Goal: Task Accomplishment & Management: Manage account settings

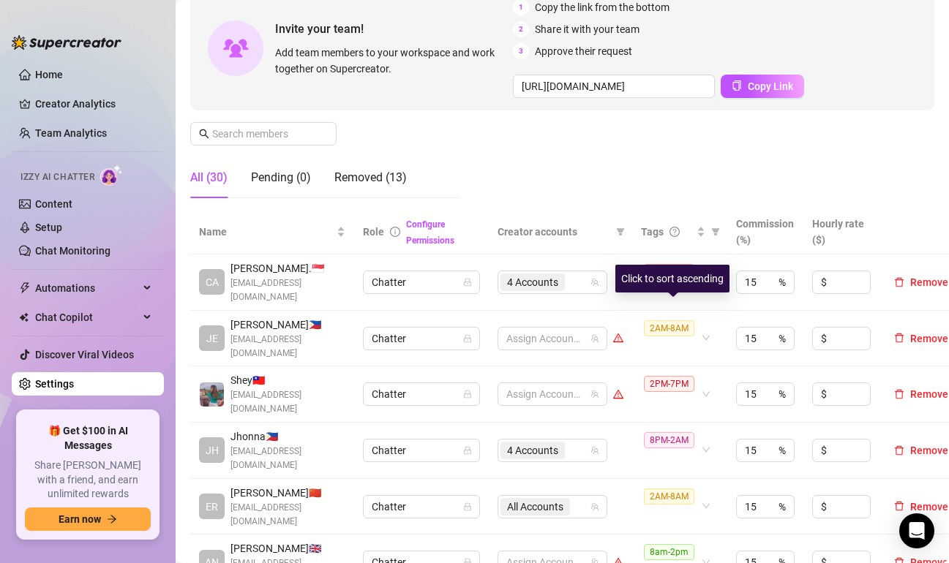
scroll to position [146, 0]
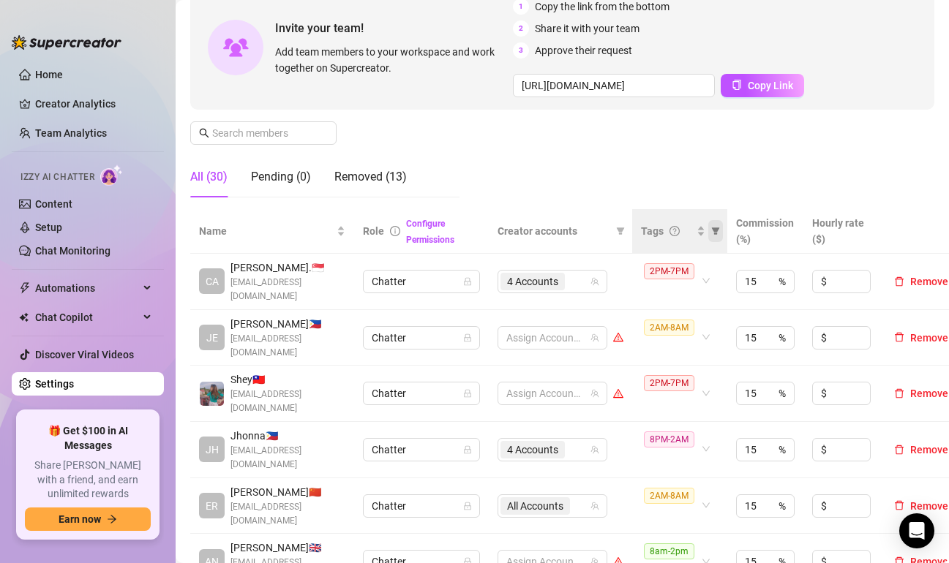
click at [718, 236] on span at bounding box center [715, 231] width 15 height 22
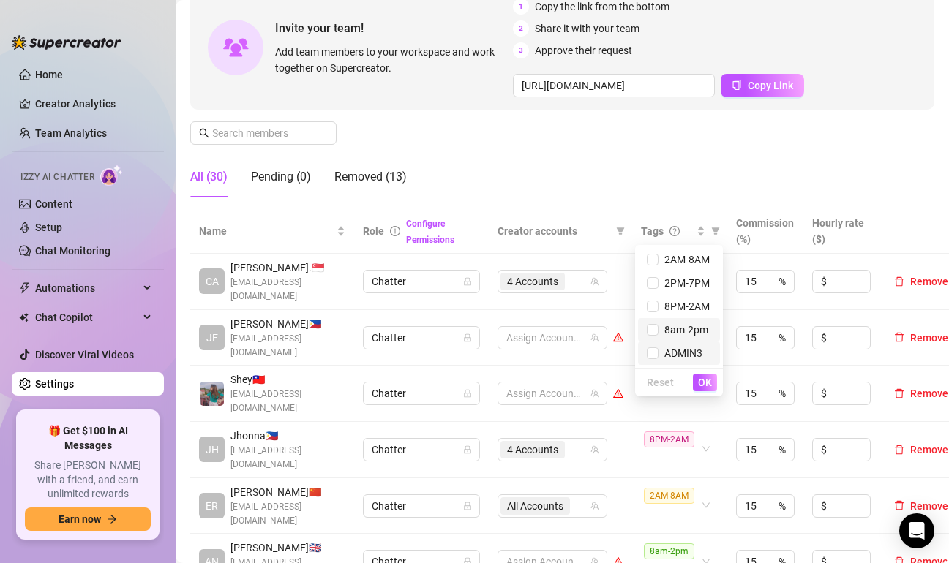
drag, startPoint x: 661, startPoint y: 327, endPoint x: 670, endPoint y: 358, distance: 32.7
click at [662, 327] on span "8am-2pm" at bounding box center [683, 330] width 50 height 12
checkbox input "true"
click at [702, 383] on span "OK" at bounding box center [705, 383] width 14 height 12
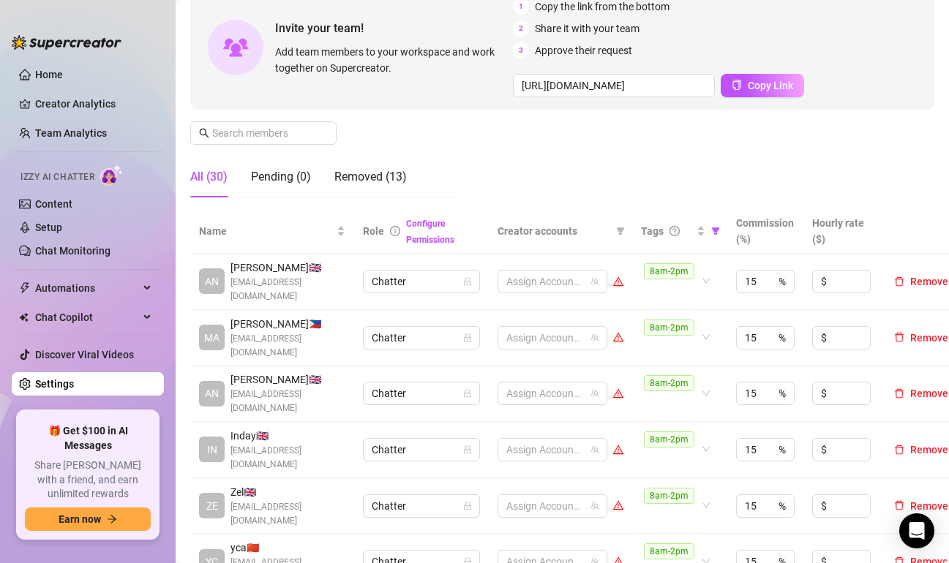
click at [514, 164] on div "Manage Team Members Manage your team members, their commission and hourly rate,…" at bounding box center [562, 73] width 744 height 272
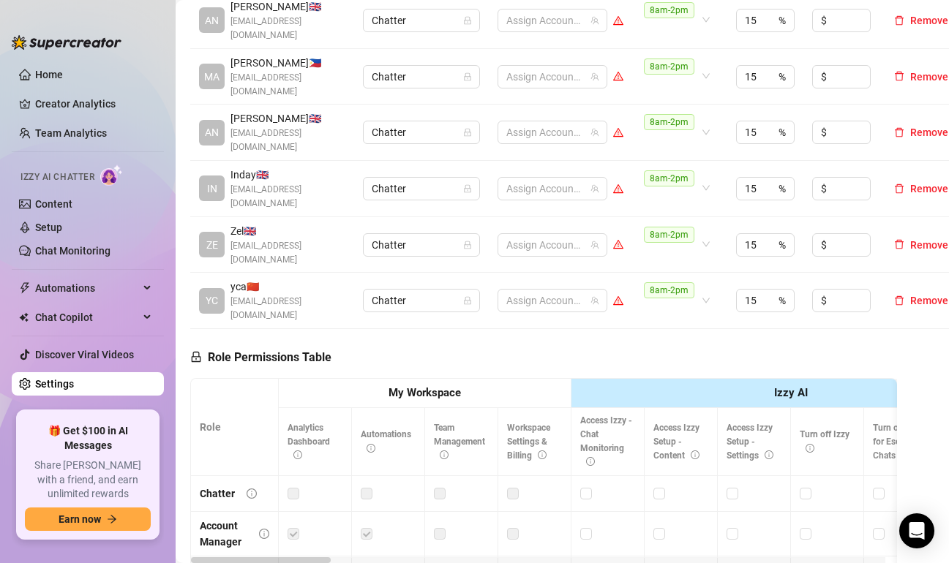
scroll to position [439, 0]
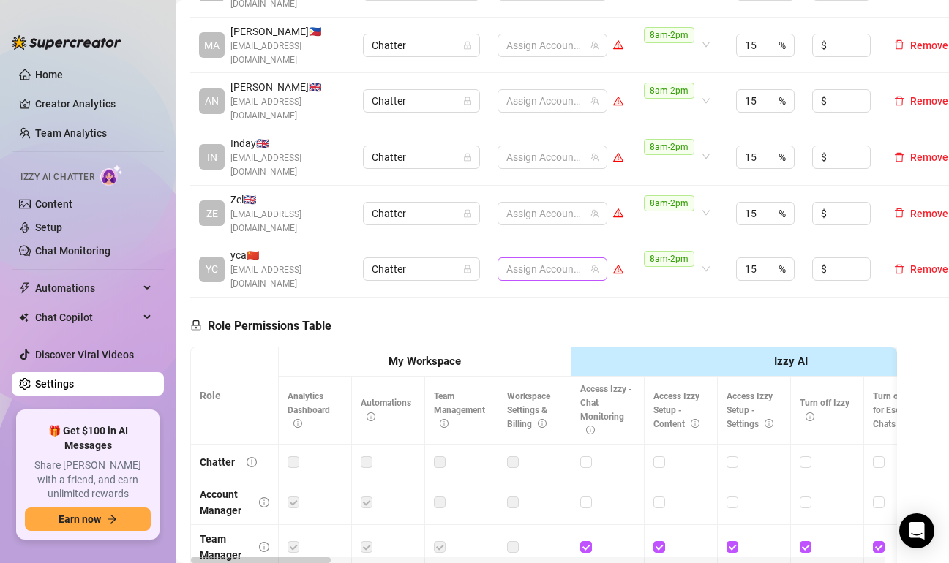
click at [557, 259] on div at bounding box center [544, 269] width 89 height 20
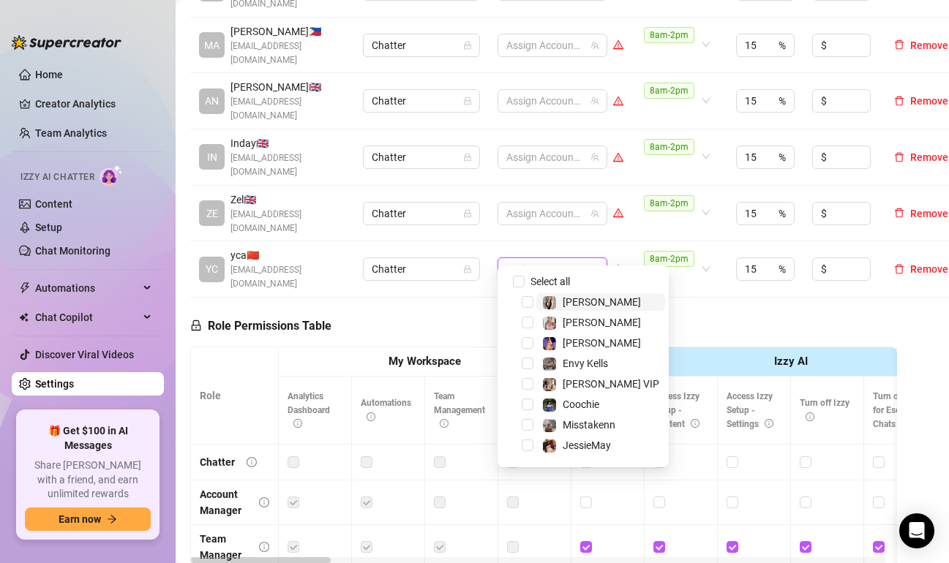
click at [683, 298] on div "Role Permissions Table Role My Workspace Izzy AI OnlyFans Side Menu OnlyFans Ch…" at bounding box center [543, 508] width 707 height 421
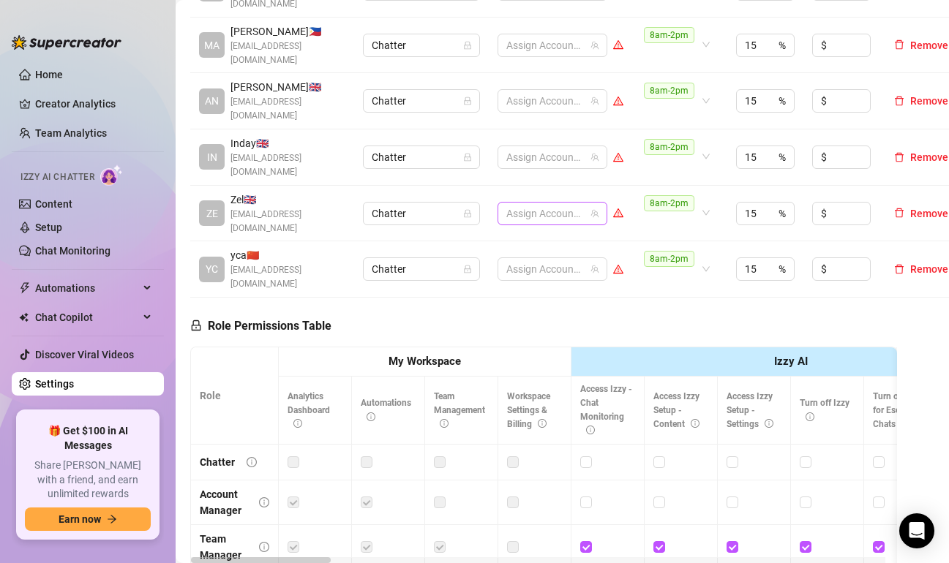
click at [563, 203] on div at bounding box center [544, 213] width 89 height 20
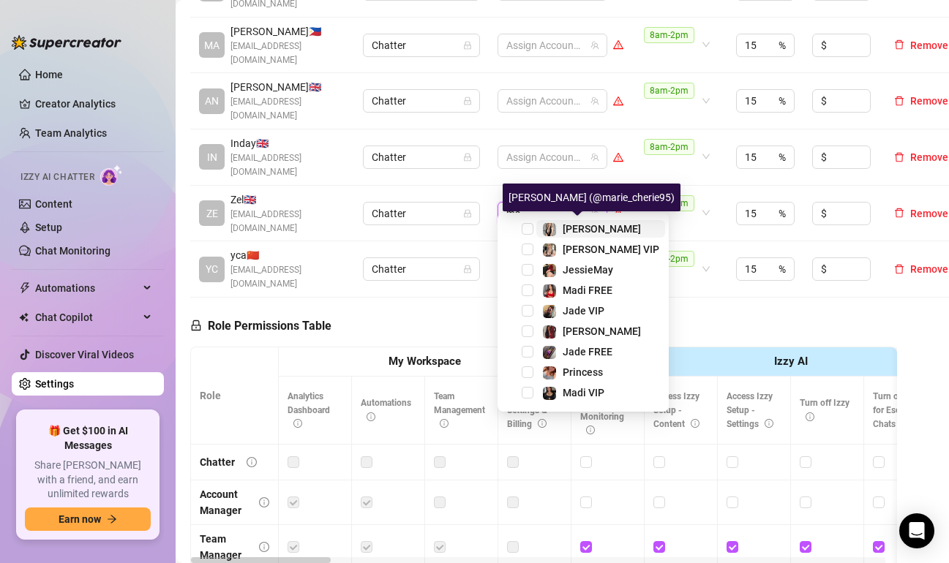
type input "mad"
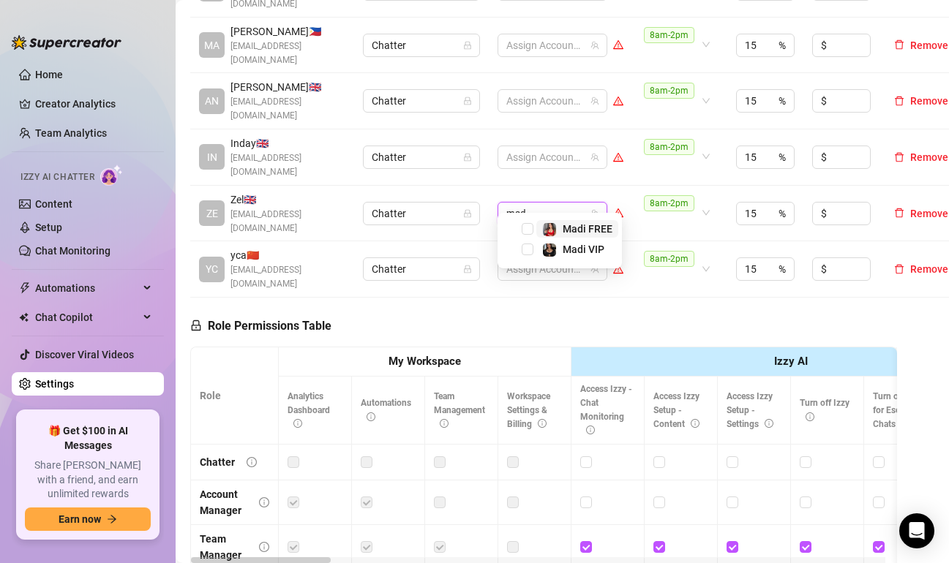
click at [536, 226] on span "Madi FREE" at bounding box center [577, 229] width 82 height 18
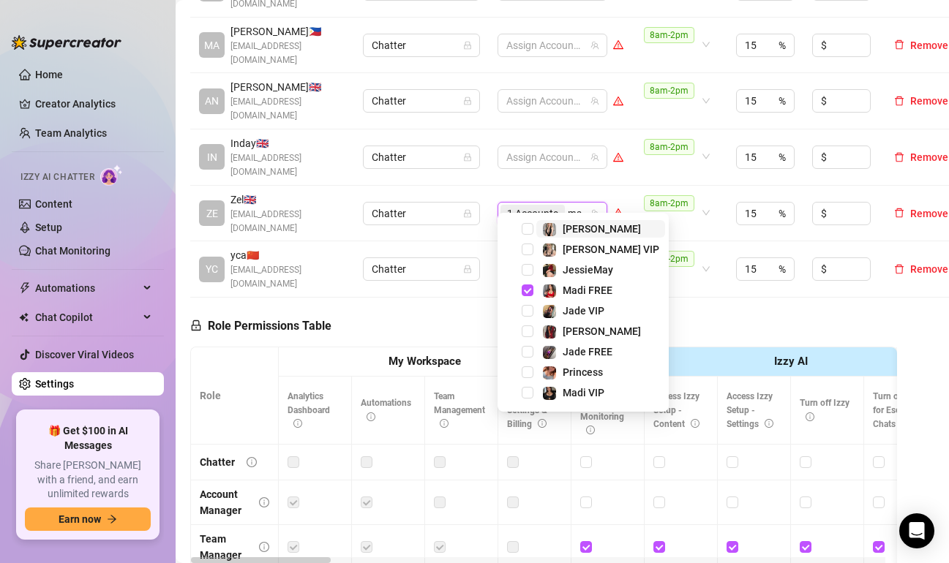
type input "mad"
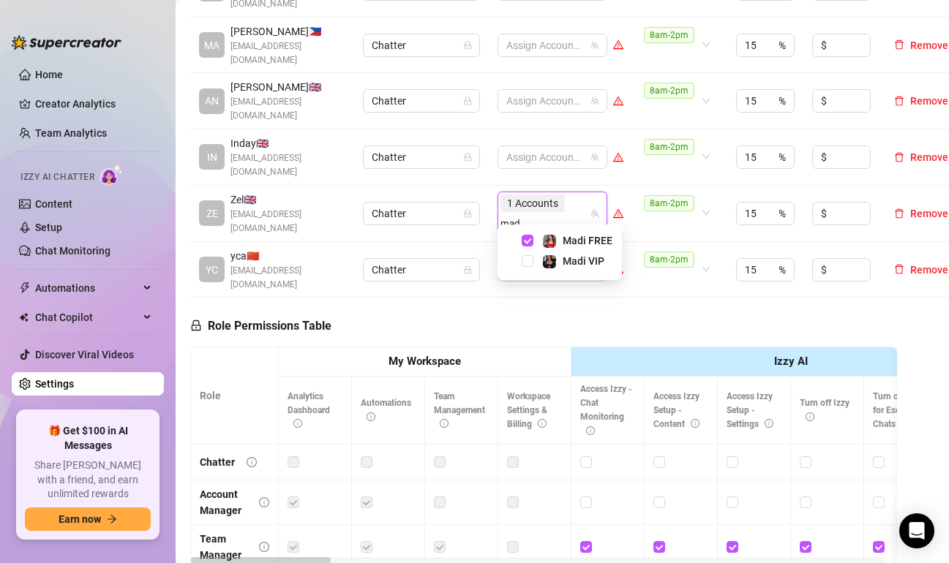
click at [521, 261] on div "Madi VIP" at bounding box center [559, 261] width 117 height 18
click at [529, 263] on span "Select tree node" at bounding box center [528, 261] width 12 height 12
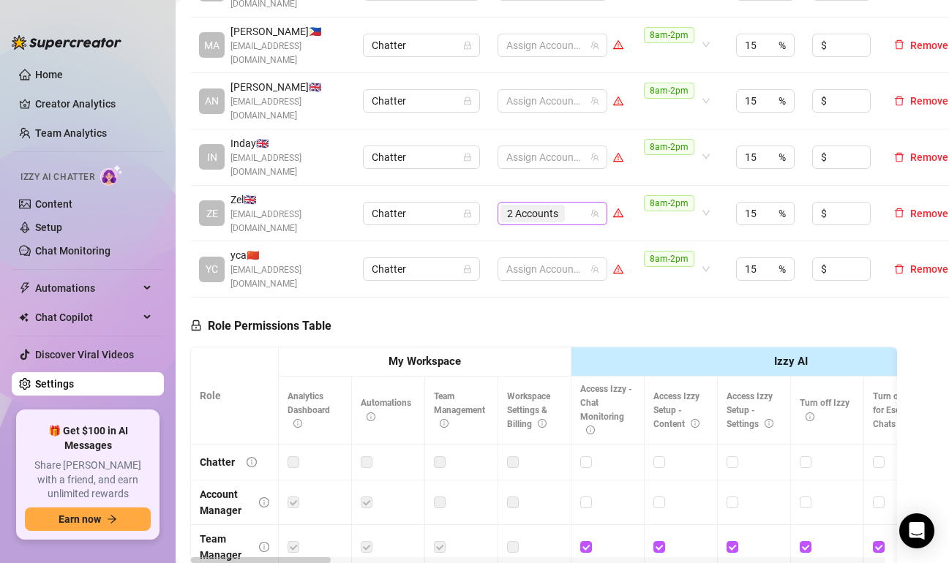
click at [583, 203] on div "2 Accounts" at bounding box center [544, 213] width 89 height 20
type input "d"
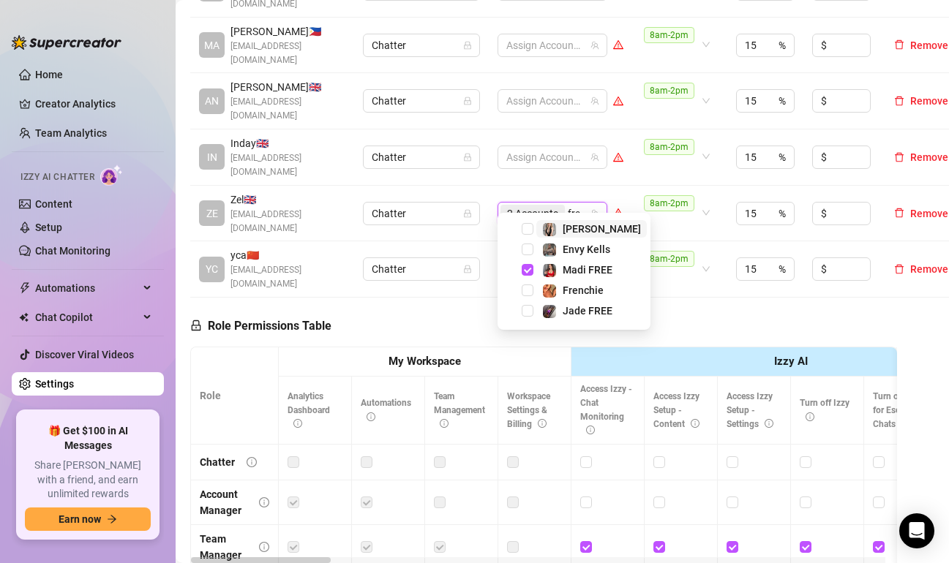
type input "fren"
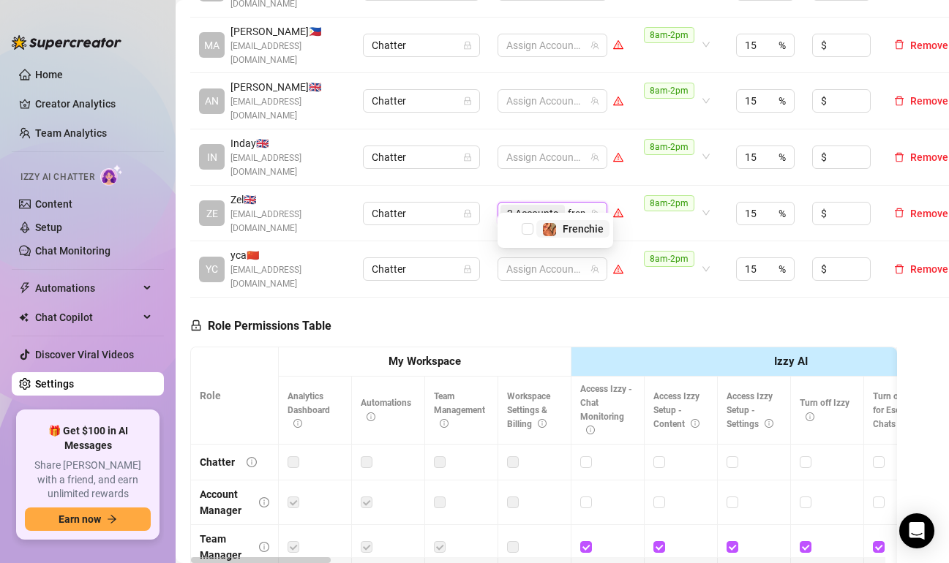
click at [557, 233] on div "Frenchie" at bounding box center [572, 229] width 61 height 18
type input "[PERSON_NAME]"
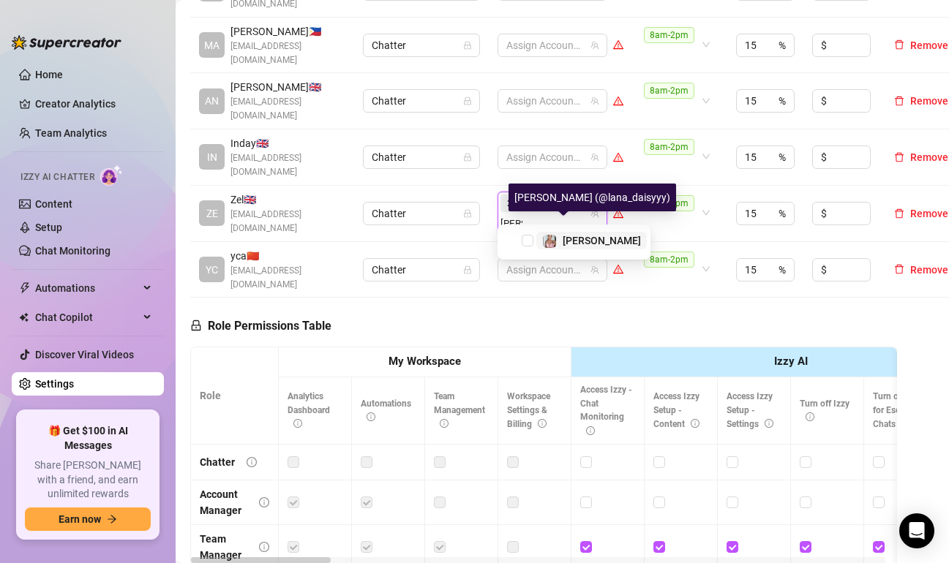
click at [557, 233] on div "[PERSON_NAME]" at bounding box center [591, 241] width 99 height 18
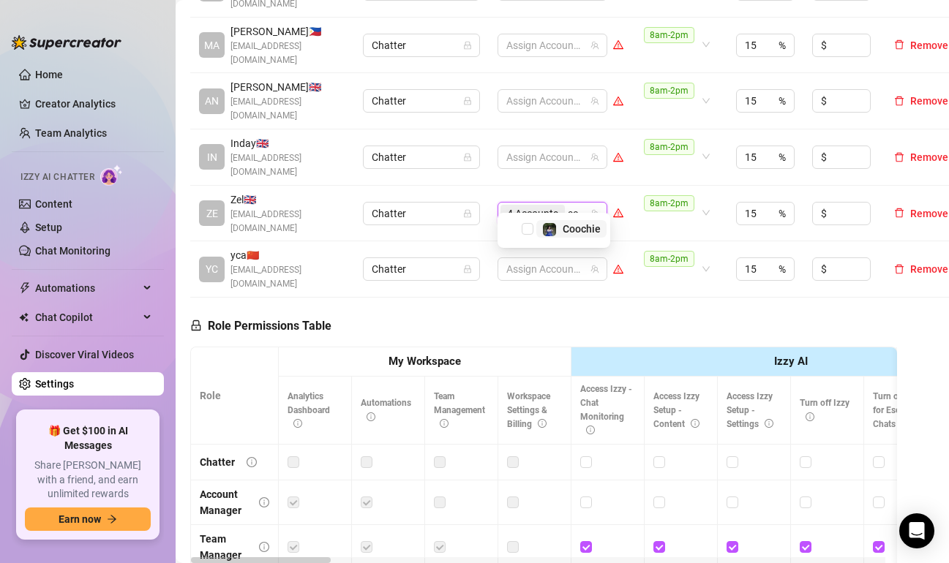
type input "coo"
click at [557, 233] on div "Coochie" at bounding box center [571, 229] width 59 height 18
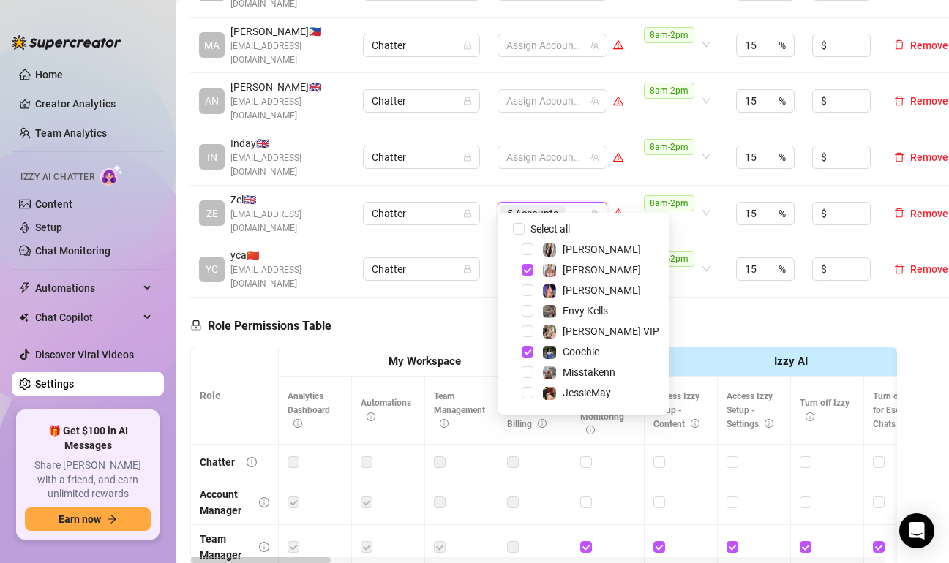
click at [723, 312] on div "Role Permissions Table Role My Workspace Izzy AI OnlyFans Side Menu OnlyFans Ch…" at bounding box center [543, 508] width 707 height 421
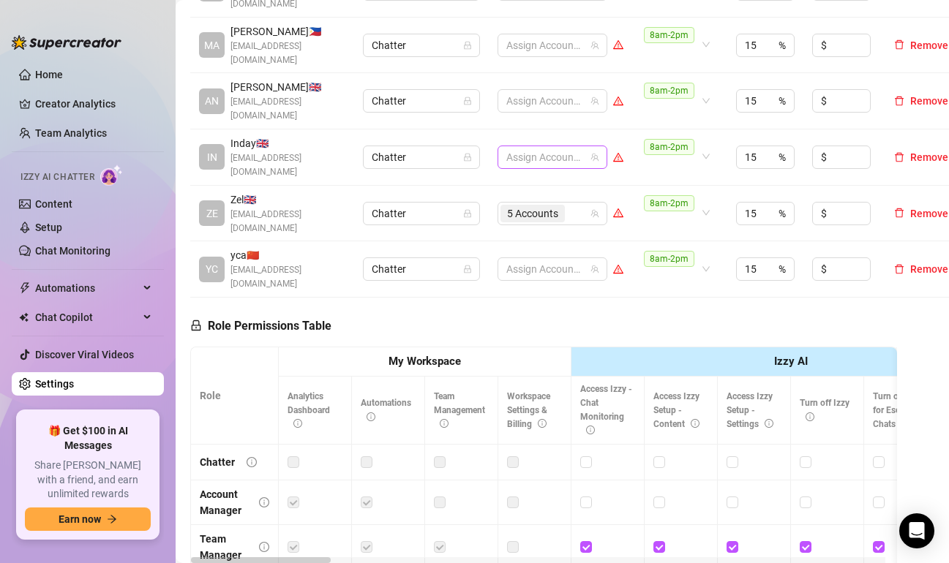
click at [533, 147] on div at bounding box center [544, 157] width 89 height 20
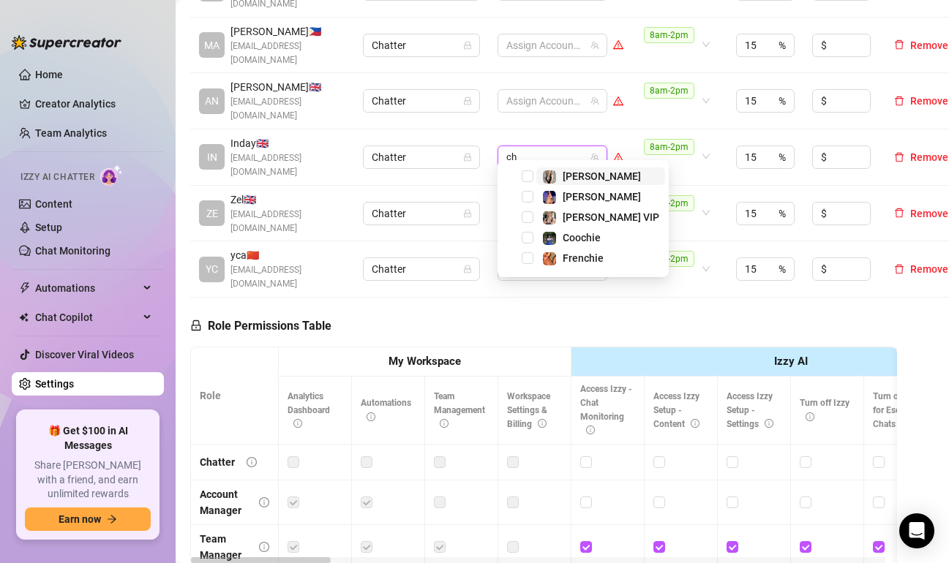
type input "chy"
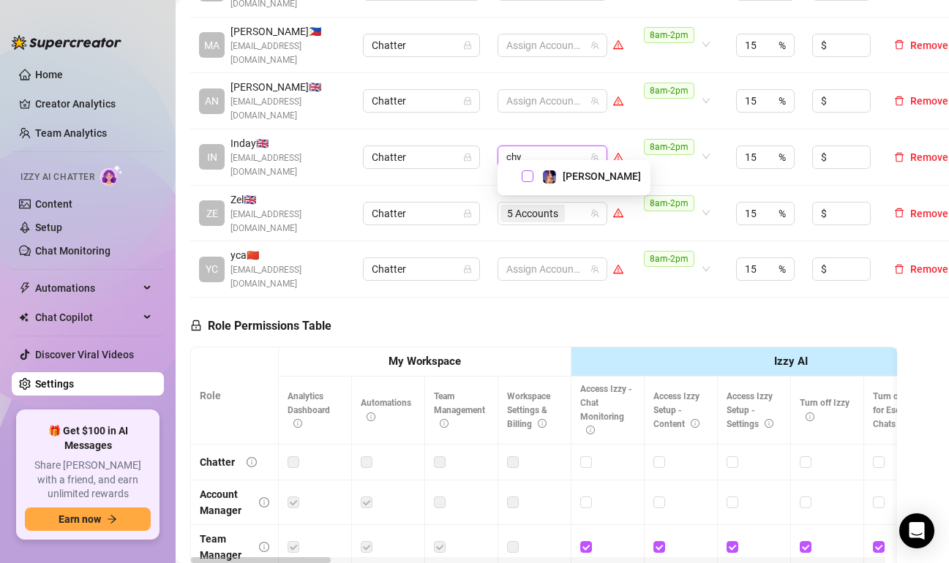
click at [524, 175] on span "Select tree node" at bounding box center [528, 176] width 12 height 12
type input "mis"
click at [524, 175] on span "Select tree node" at bounding box center [528, 176] width 12 height 12
type input "val"
click at [524, 175] on span "Select tree node" at bounding box center [528, 176] width 12 height 12
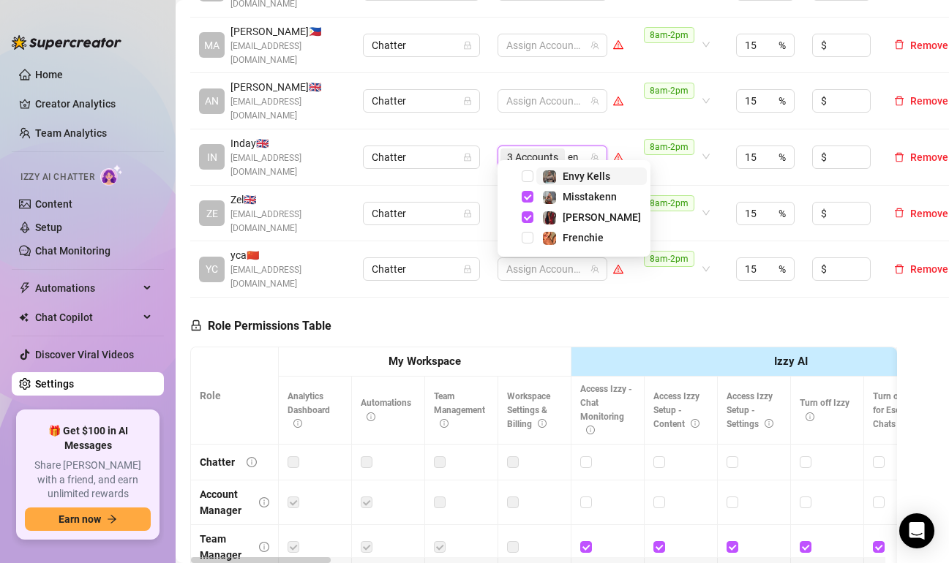
type input "env"
click at [508, 176] on span at bounding box center [510, 177] width 18 height 18
click at [523, 180] on span "Select tree node" at bounding box center [528, 176] width 12 height 12
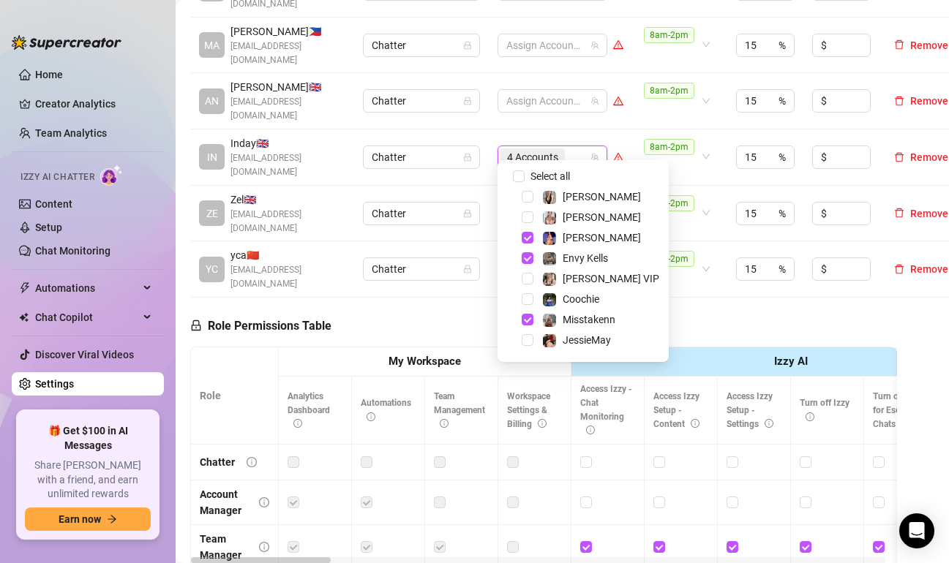
click at [737, 313] on div "Role Permissions Table Role My Workspace Izzy AI OnlyFans Side Menu OnlyFans Ch…" at bounding box center [543, 508] width 707 height 421
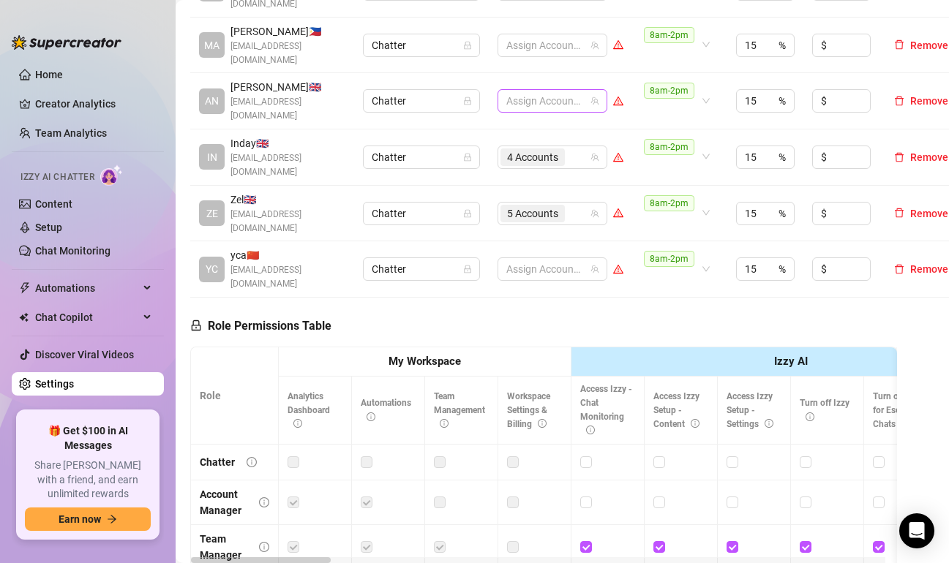
click at [565, 103] on div "Assign Accounts" at bounding box center [552, 100] width 110 height 23
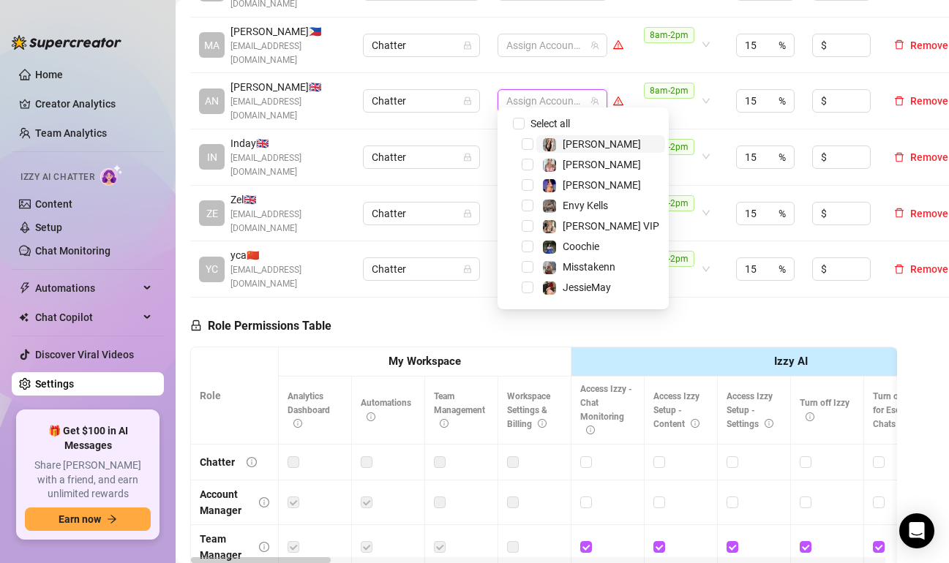
click at [566, 97] on div at bounding box center [544, 101] width 89 height 20
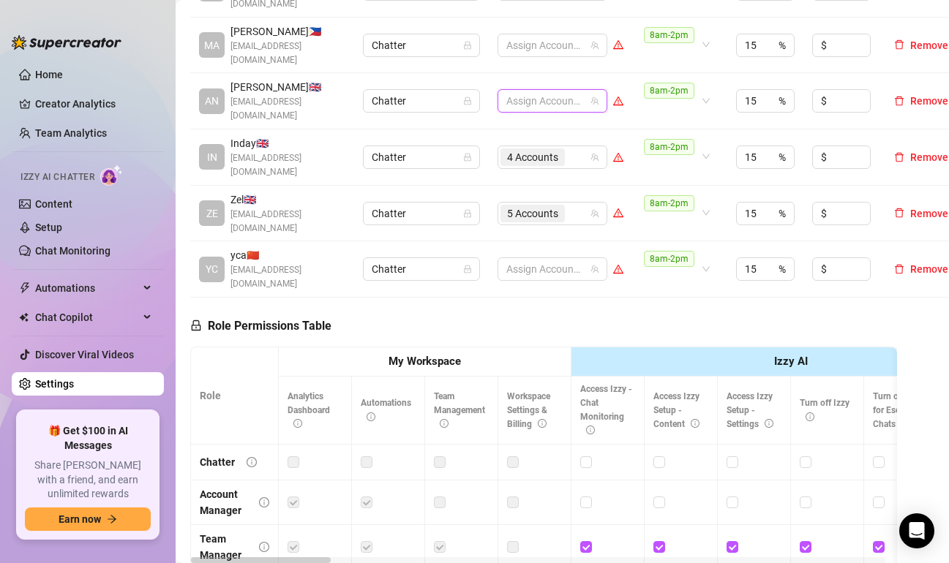
click at [565, 99] on div at bounding box center [544, 101] width 89 height 20
type input "c"
type input "prin"
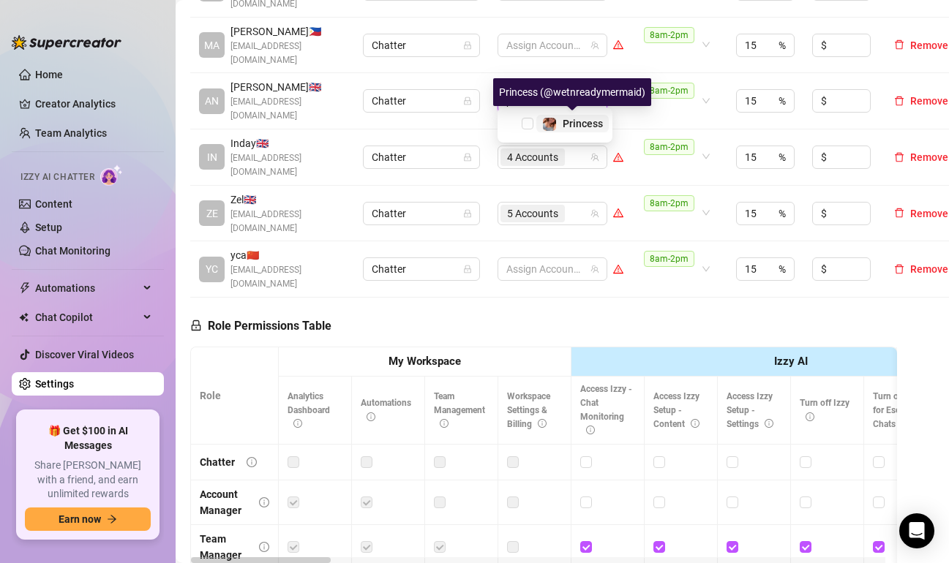
click at [561, 123] on div "Princess" at bounding box center [572, 124] width 61 height 18
type input "jade"
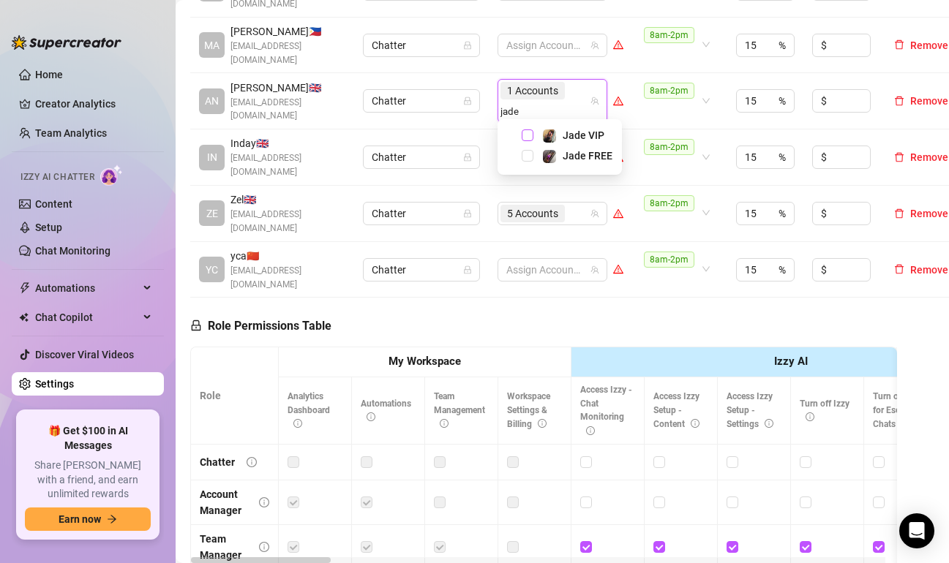
click at [525, 131] on span "Select tree node" at bounding box center [528, 135] width 12 height 12
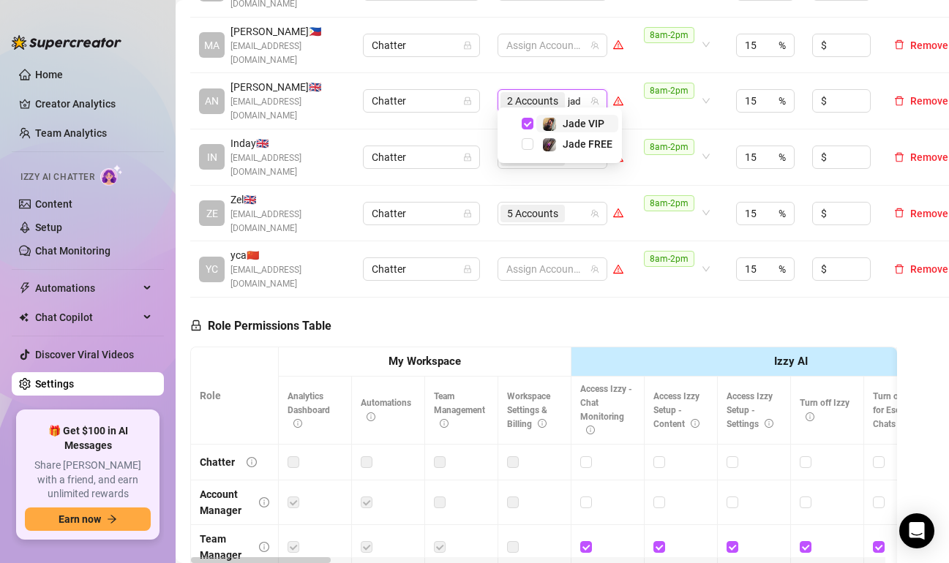
type input "jade"
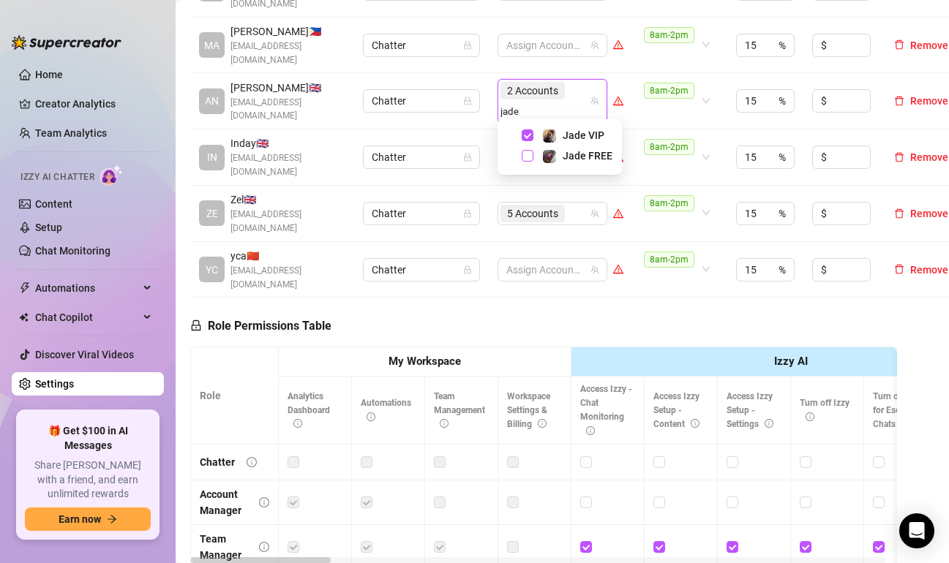
click at [530, 156] on span "Select tree node" at bounding box center [528, 156] width 12 height 12
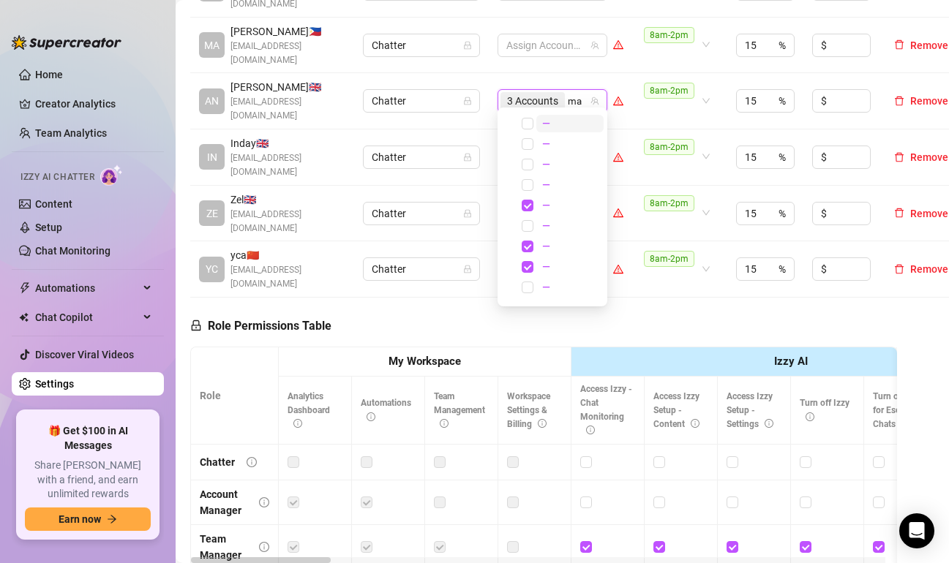
type input "m"
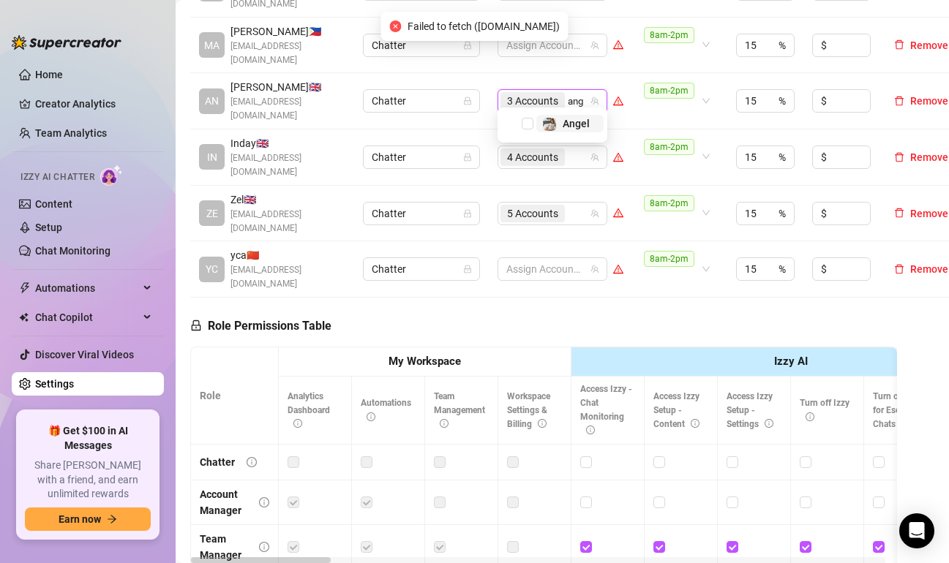
type input "an"
click at [533, 141] on div "Angel" at bounding box center [574, 144] width 146 height 18
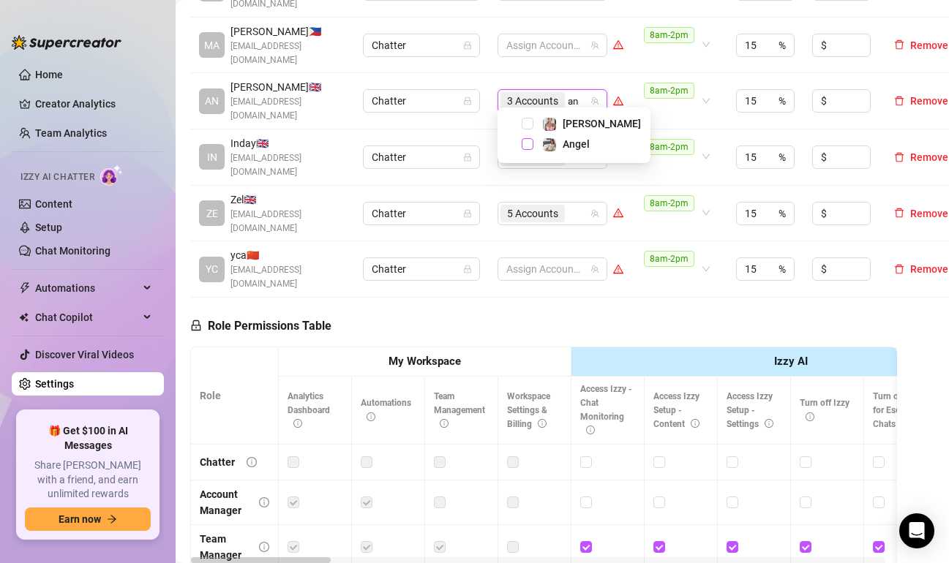
click at [527, 142] on span "Select tree node" at bounding box center [528, 144] width 12 height 12
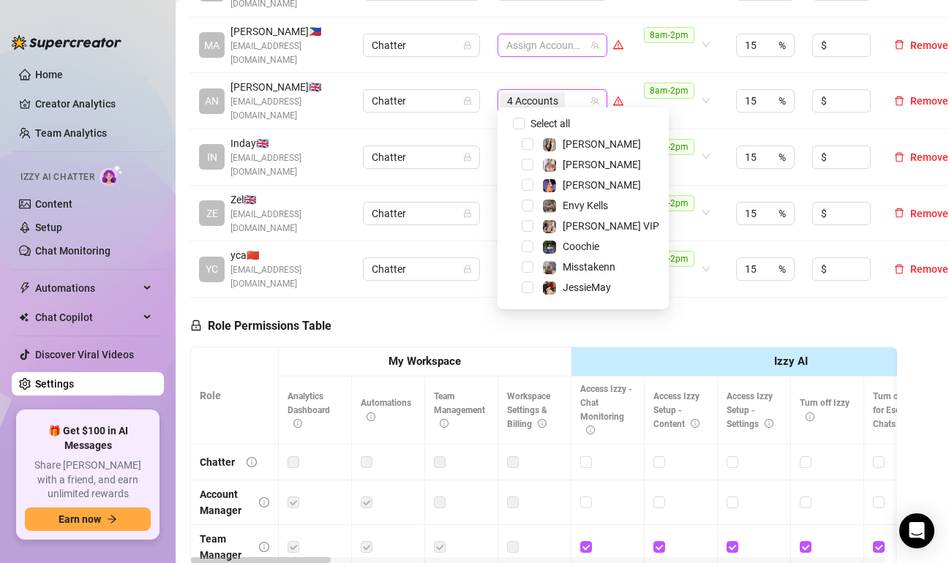
click at [559, 42] on div at bounding box center [544, 45] width 89 height 20
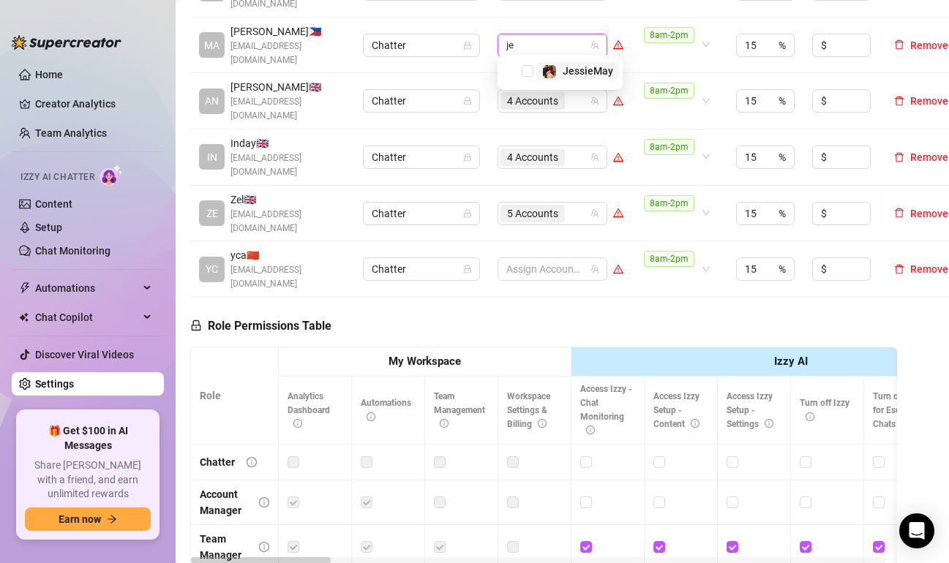
type input "jes"
click at [531, 71] on span "Select tree node" at bounding box center [528, 71] width 12 height 12
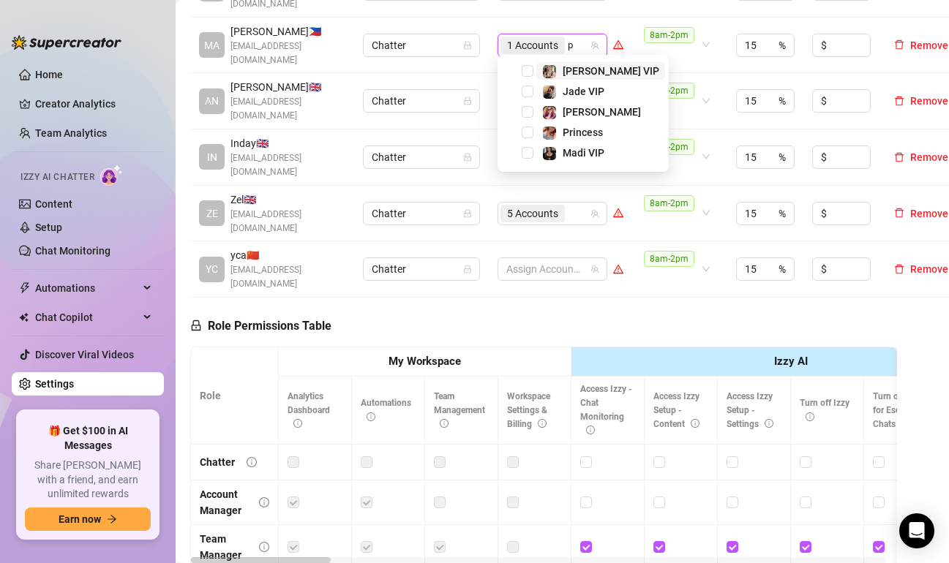
type input "ph"
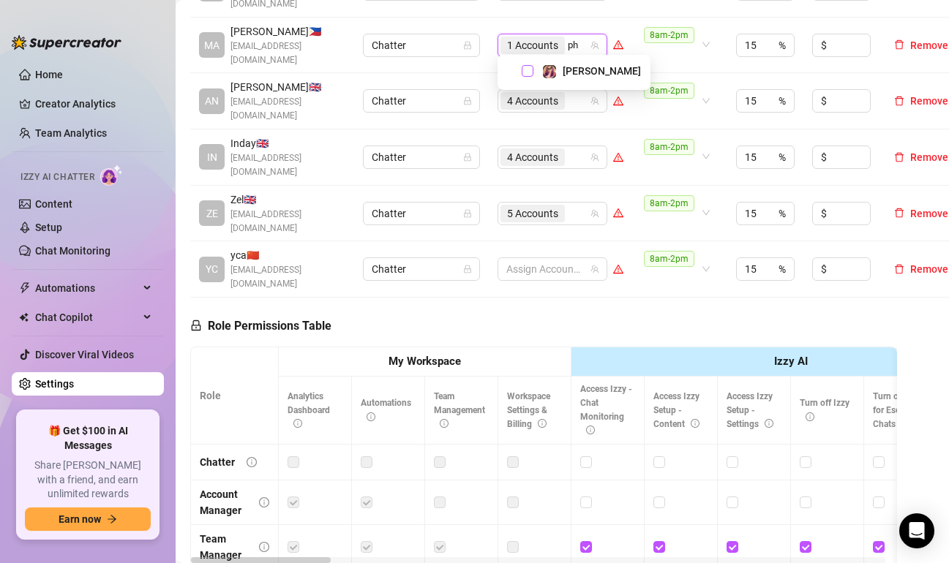
click at [532, 74] on span "Select tree node" at bounding box center [528, 71] width 12 height 12
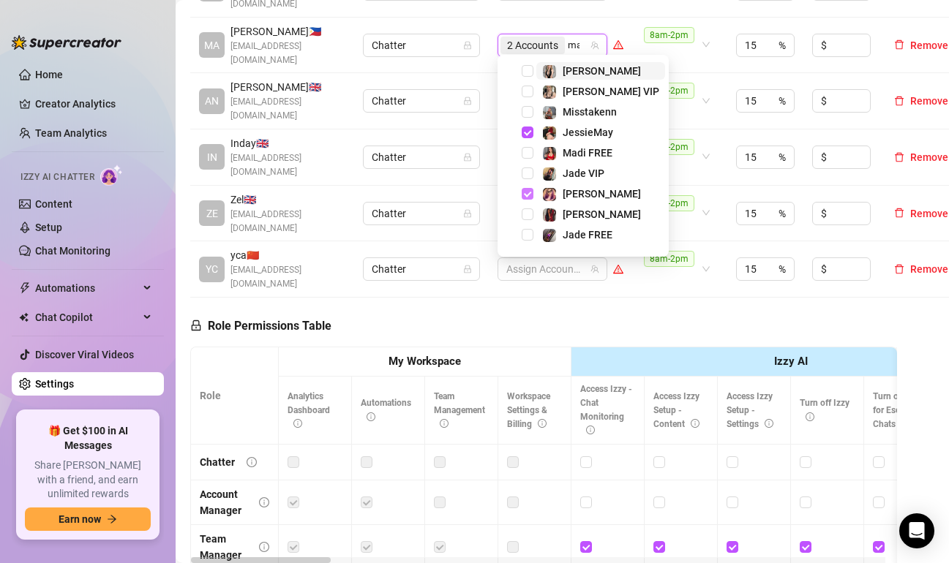
type input "mari"
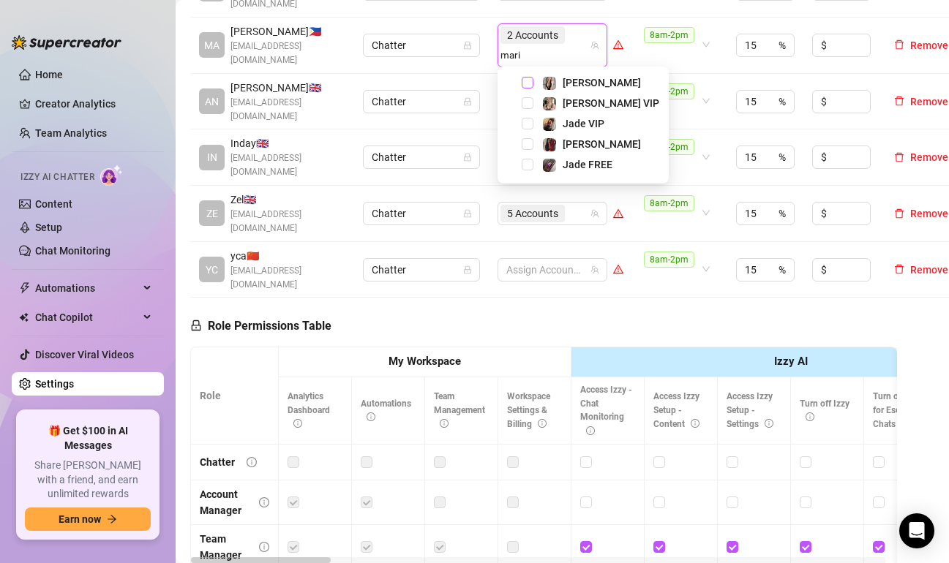
click at [530, 81] on span "Select tree node" at bounding box center [528, 83] width 12 height 12
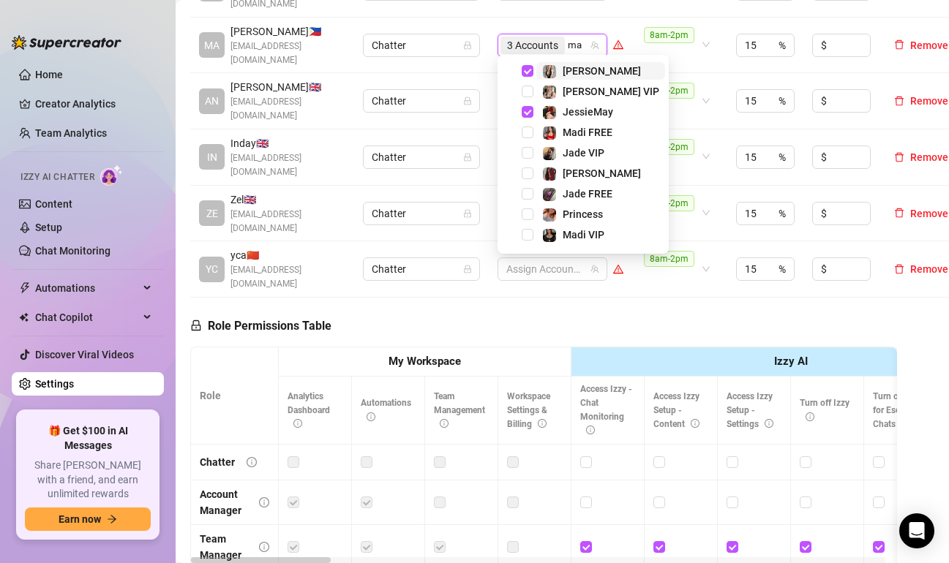
type input "mar"
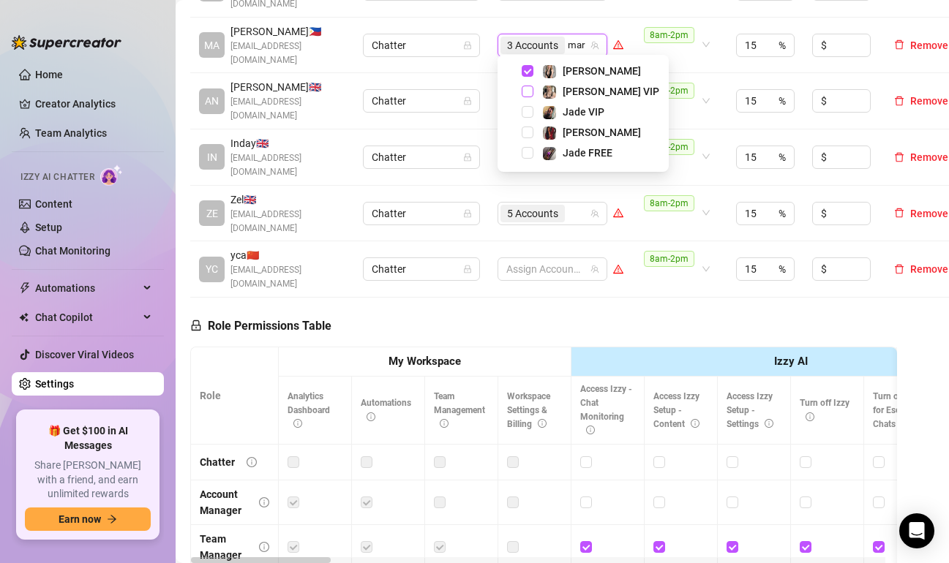
click at [530, 93] on span "Select tree node" at bounding box center [528, 92] width 12 height 12
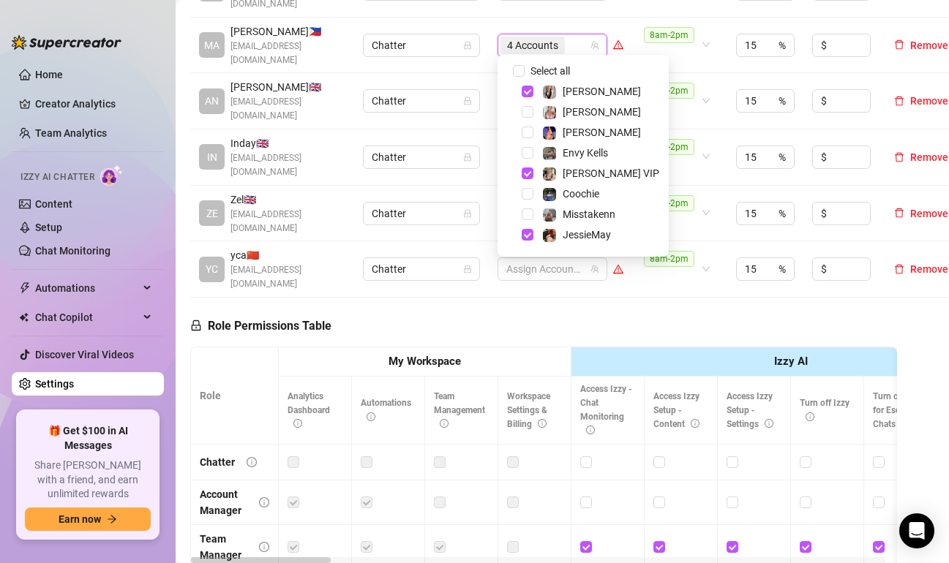
click at [691, 298] on div "Role Permissions Table Role My Workspace Izzy AI OnlyFans Side Menu OnlyFans Ch…" at bounding box center [543, 508] width 707 height 421
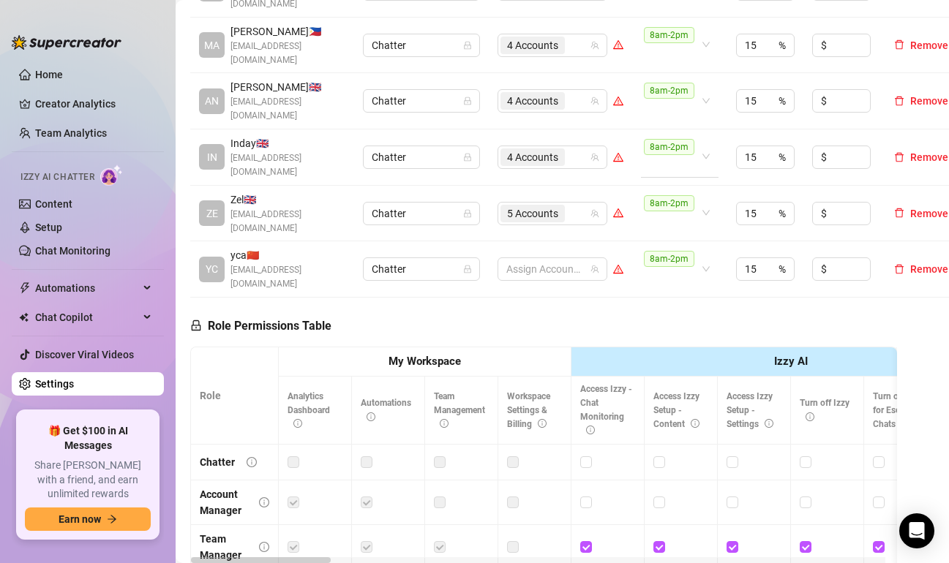
scroll to position [293, 0]
